Goal: Task Accomplishment & Management: Manage account settings

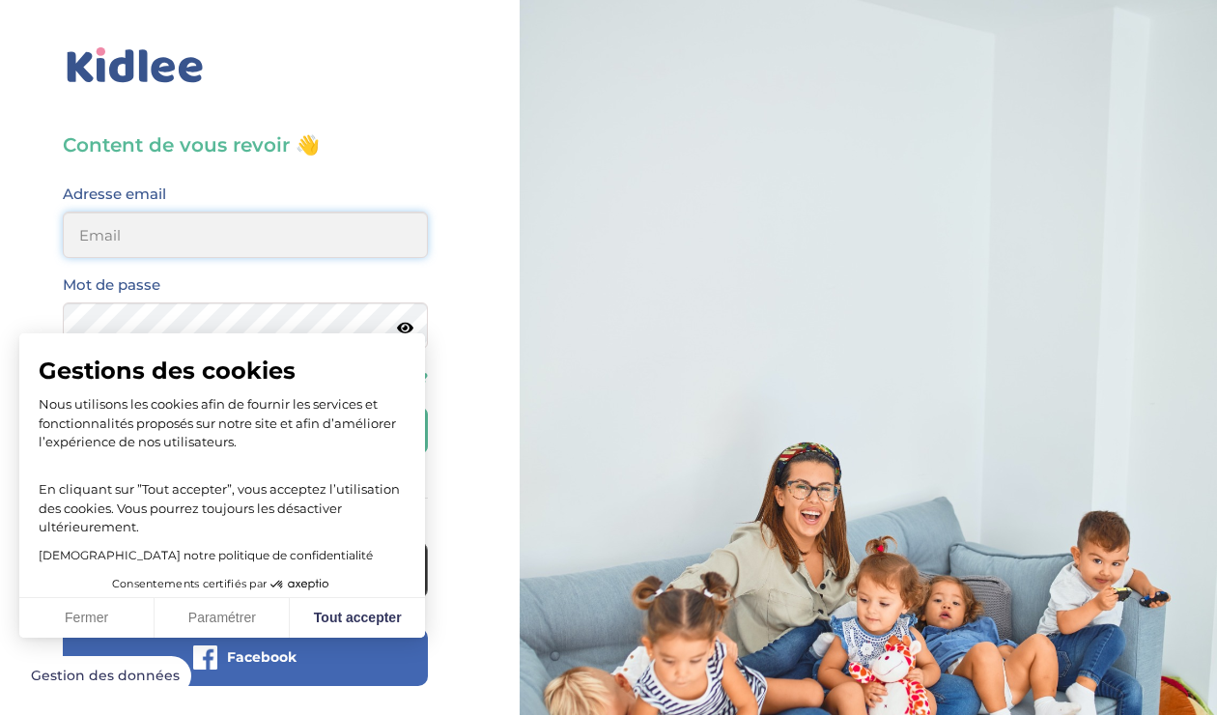
drag, startPoint x: 248, startPoint y: 223, endPoint x: 251, endPoint y: 212, distance: 11.9
click at [249, 223] on input "email" at bounding box center [245, 235] width 365 height 46
type input "[PERSON_NAME][EMAIL_ADDRESS][DOMAIN_NAME]"
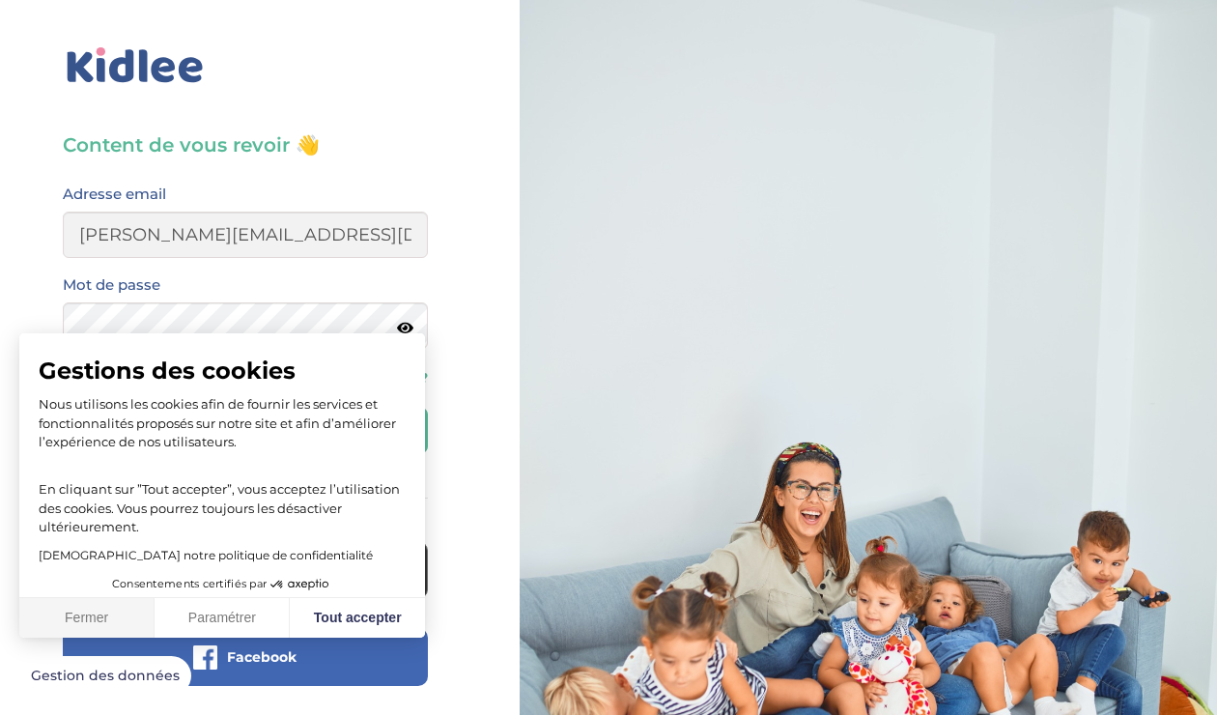
click at [114, 622] on button "Fermer" at bounding box center [86, 618] width 135 height 41
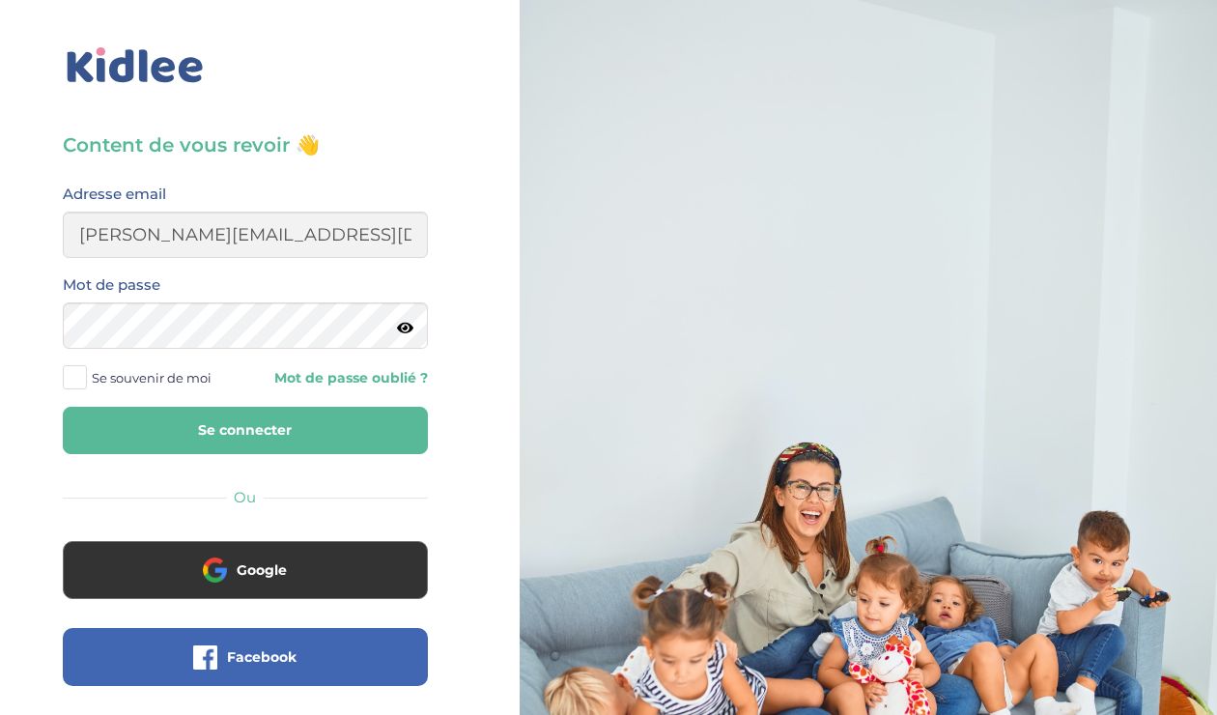
click at [248, 417] on button "Se connecter" at bounding box center [245, 430] width 365 height 47
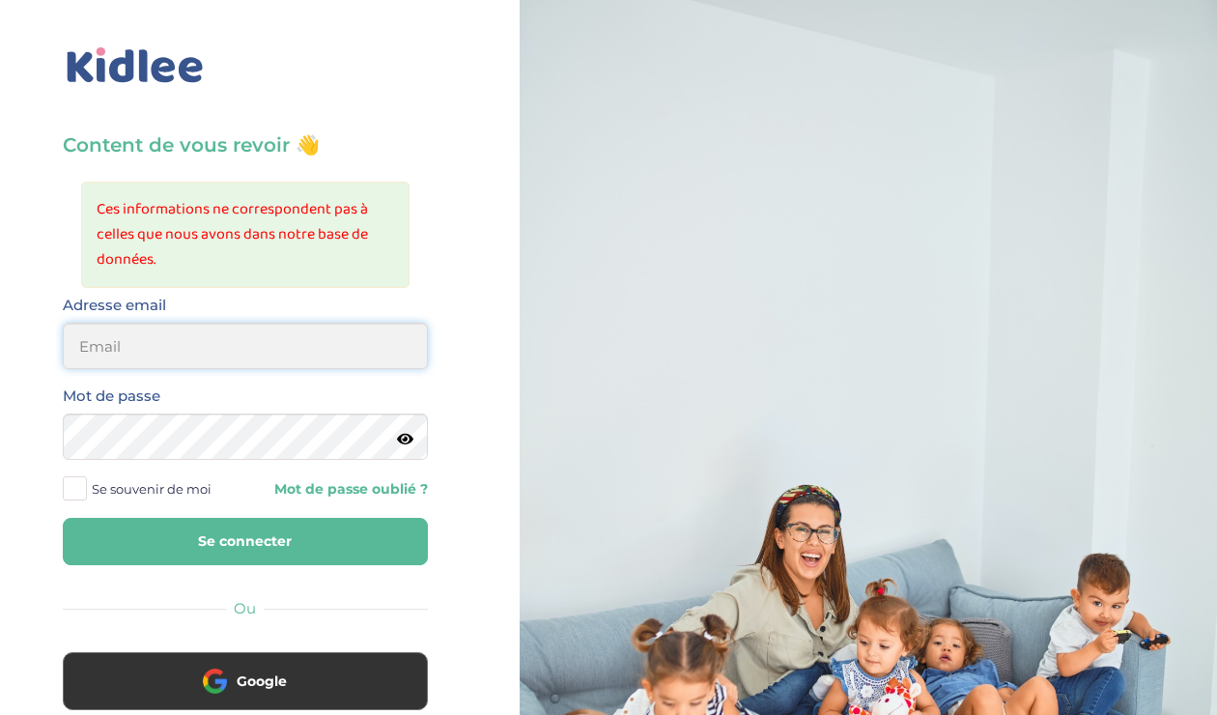
click at [201, 360] on input "email" at bounding box center [245, 346] width 365 height 46
type input "[EMAIL_ADDRESS][PERSON_NAME][DOMAIN_NAME]"
click at [217, 530] on button "Se connecter" at bounding box center [245, 541] width 365 height 47
